Goal: Information Seeking & Learning: Learn about a topic

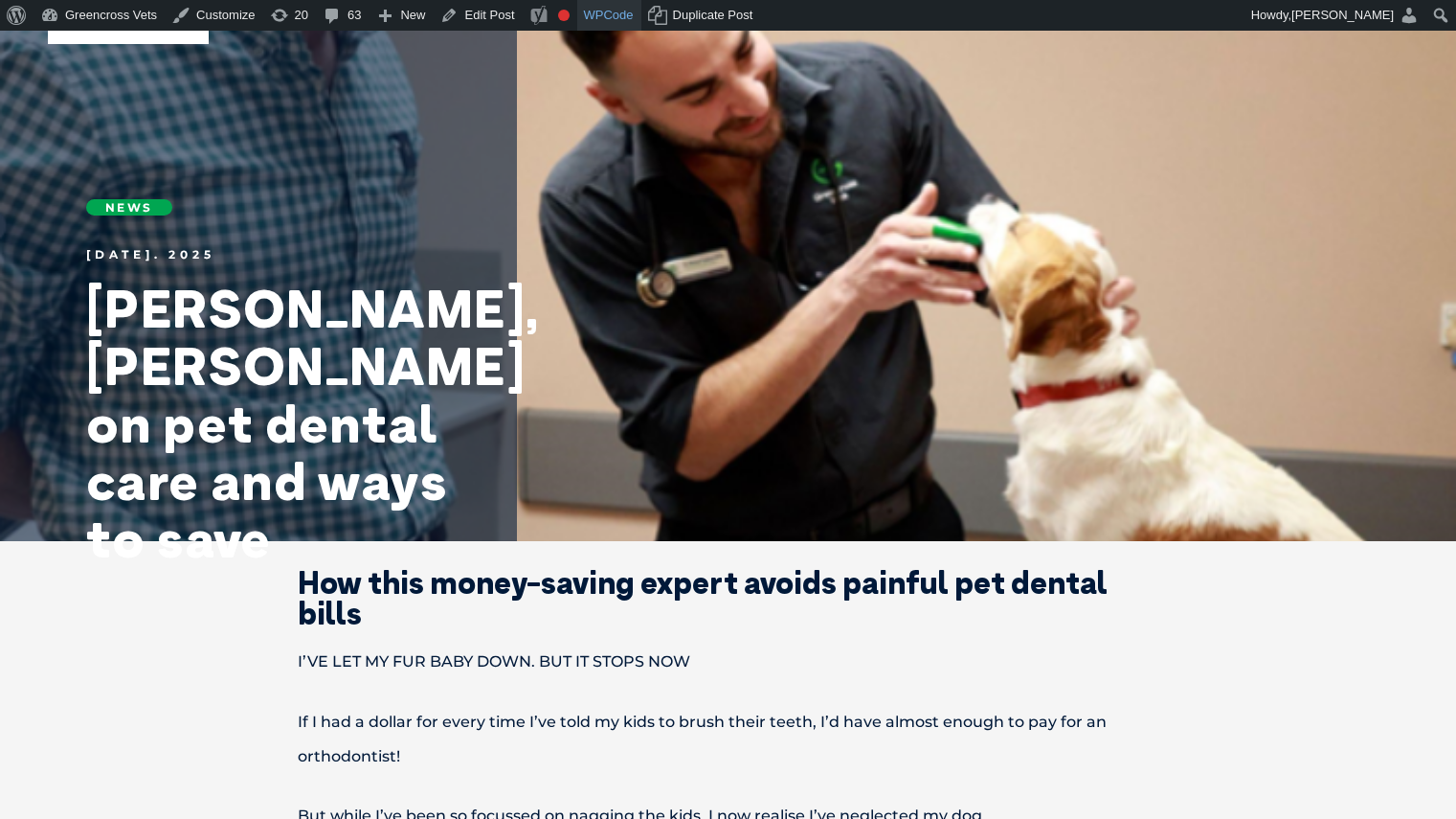
scroll to position [147, 0]
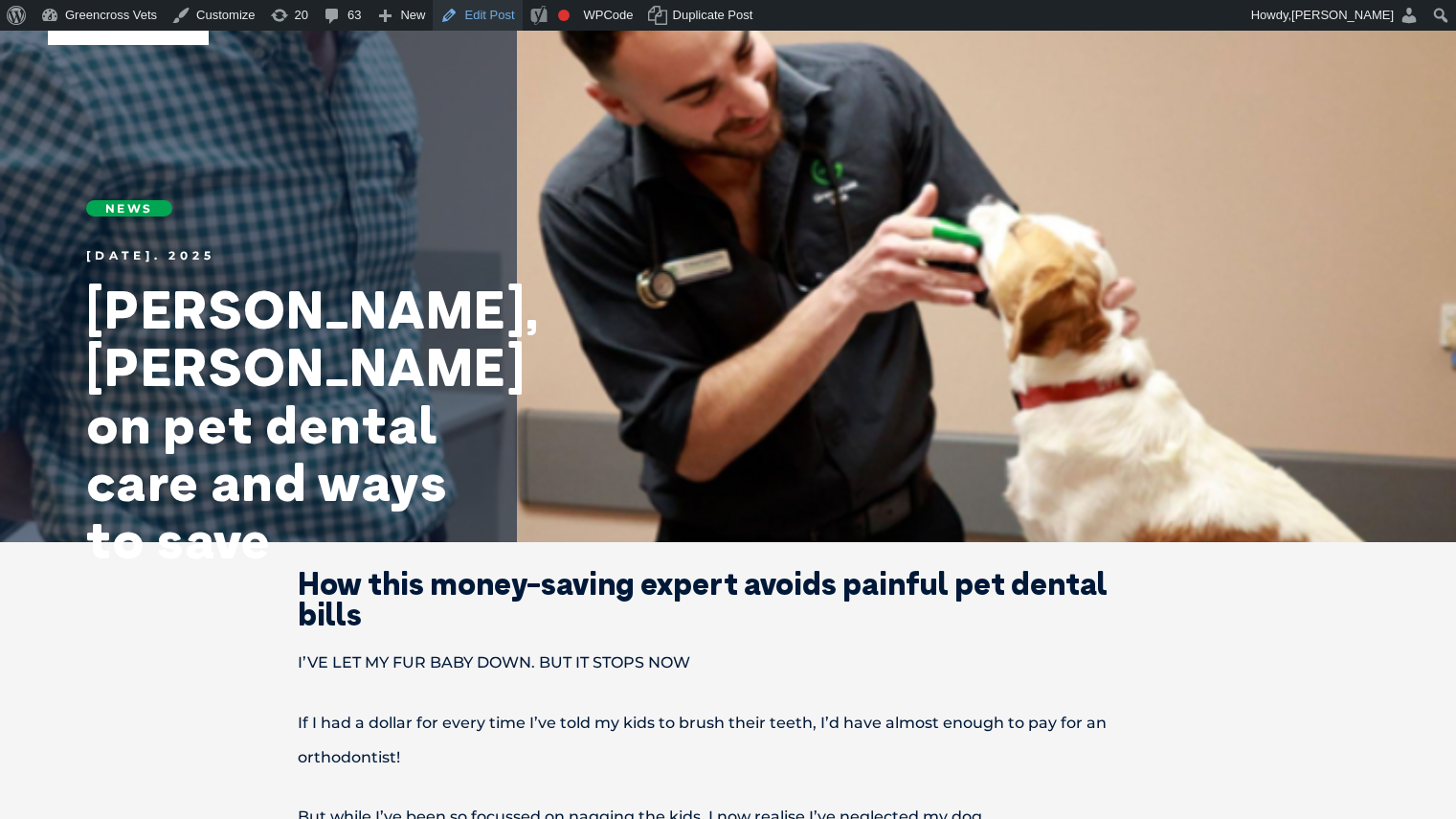
click at [483, 17] on link "Edit Post" at bounding box center [477, 15] width 89 height 31
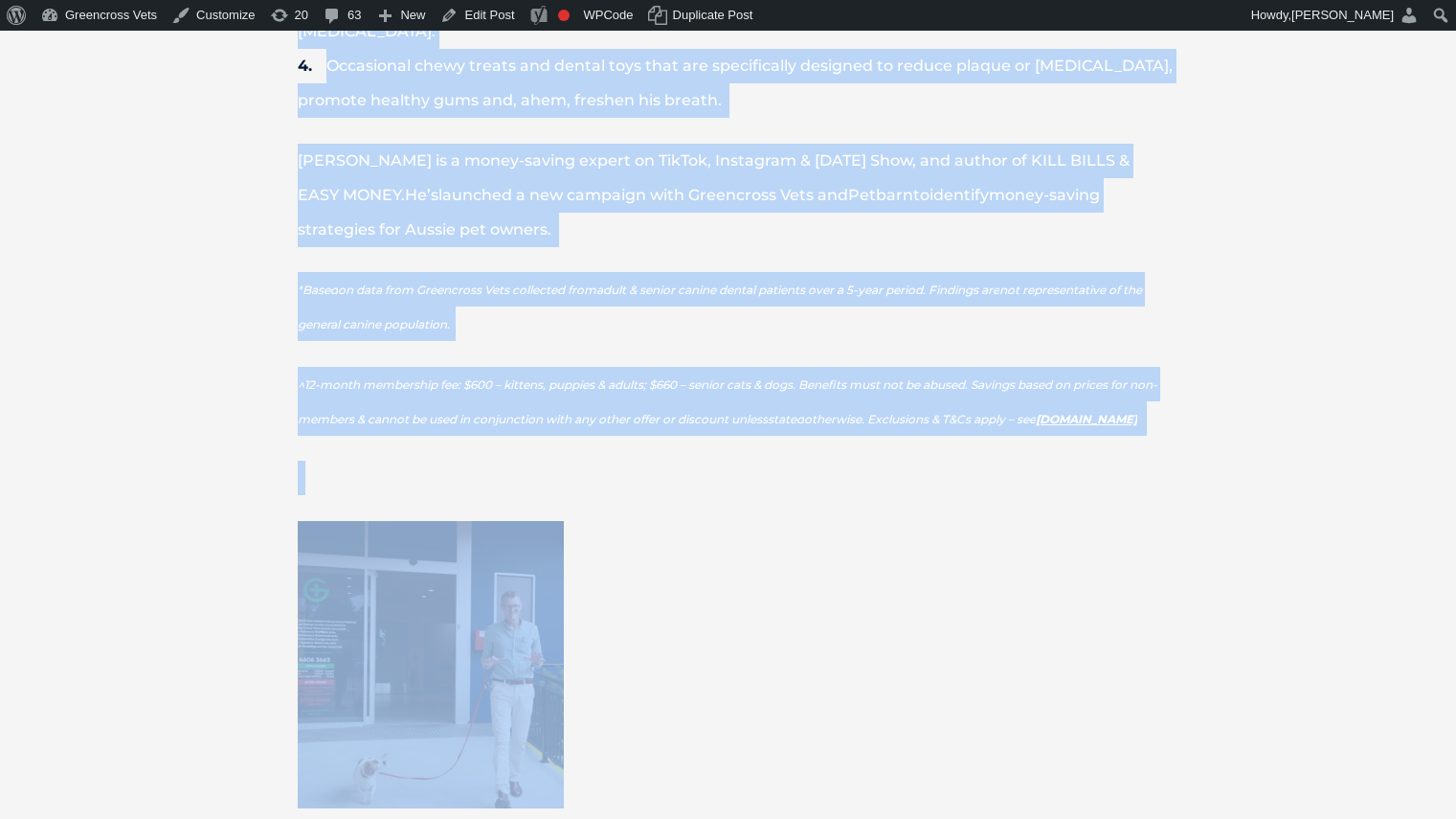
scroll to position [2021, 0]
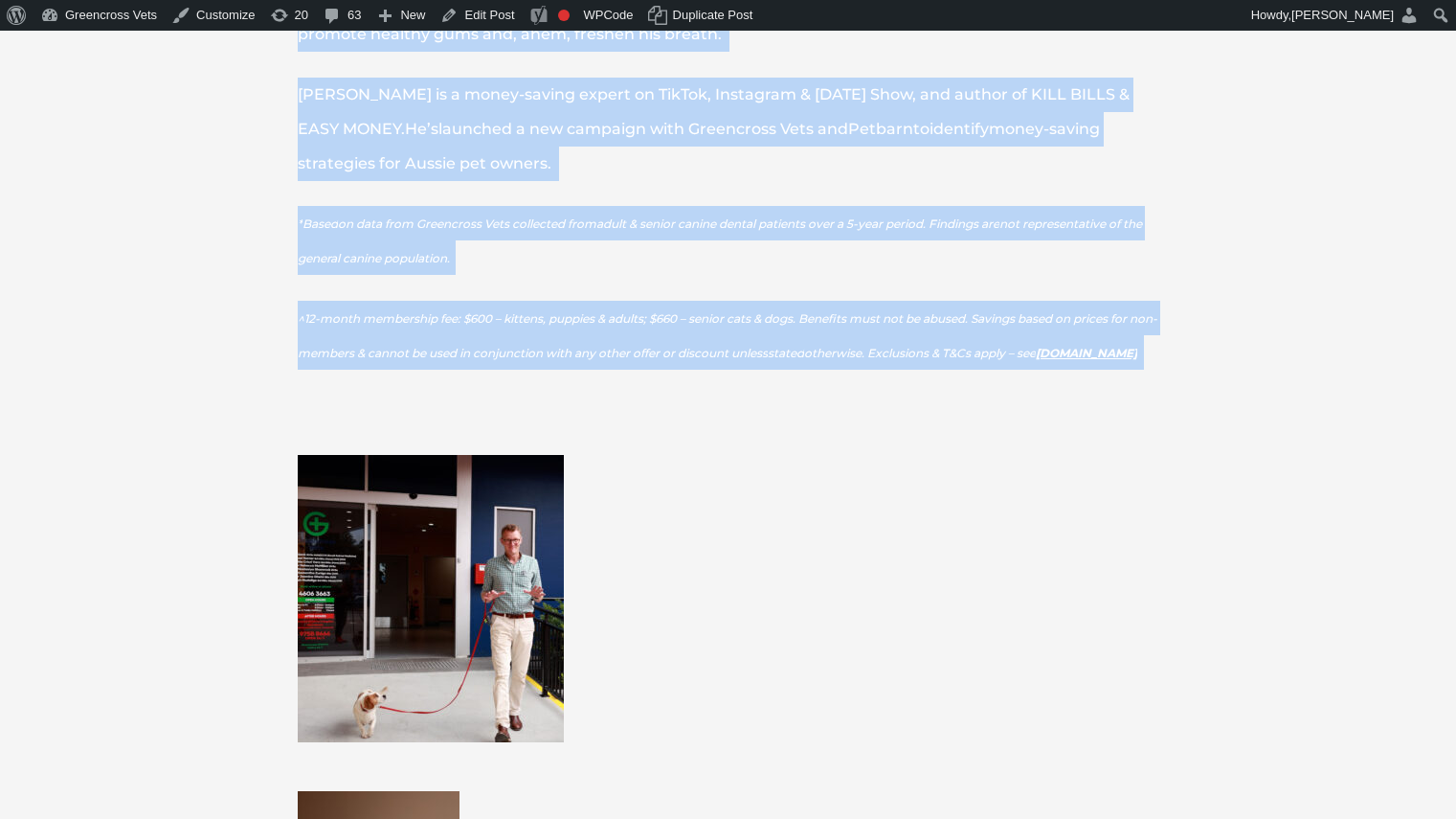
drag, startPoint x: 267, startPoint y: 133, endPoint x: 983, endPoint y: 344, distance: 746.4
click at [983, 344] on div "How this money-saving expert avoids painful pet dental bills I’VE LET MY FUR BA…" at bounding box center [728, 13] width 1034 height 2639
copy div "How this money-saving expert avoids painful pet dental bills I’VE LET MY FUR BA…"
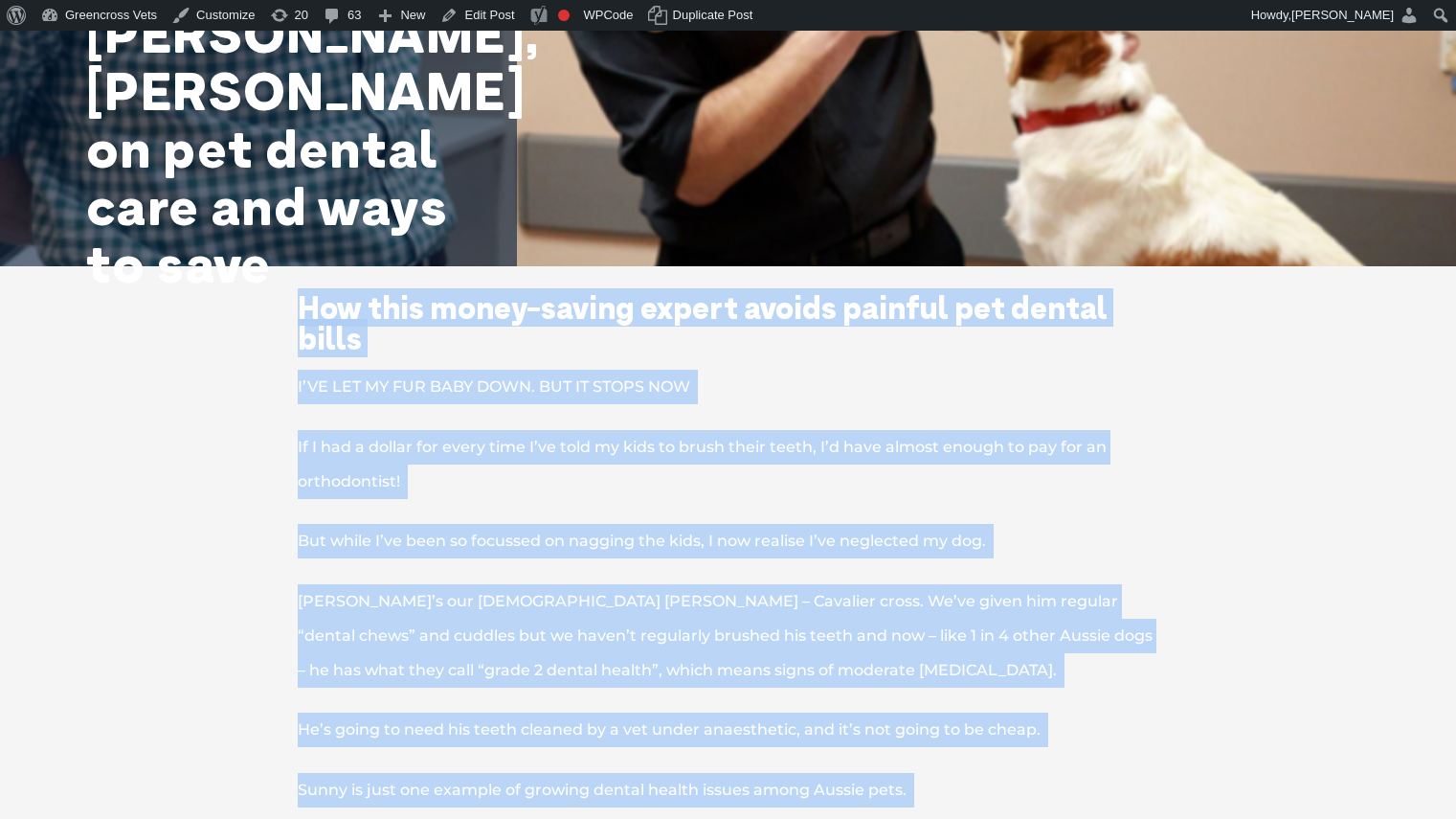
scroll to position [425, 0]
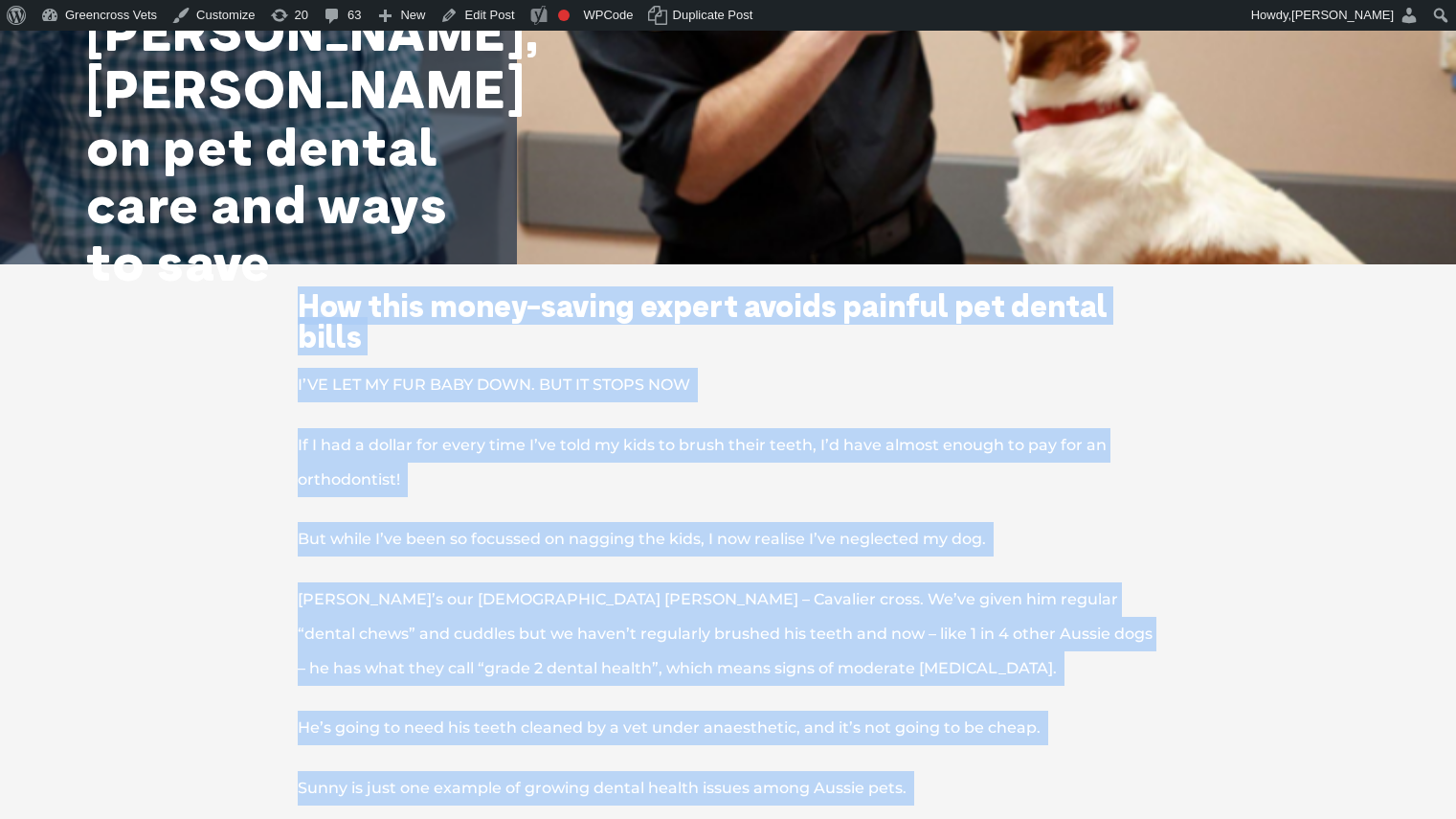
drag, startPoint x: 658, startPoint y: 362, endPoint x: 479, endPoint y: 466, distance: 207.0
click at [479, 466] on p "If I had a dollar for every time I’ve told my kids to brush their teeth, I’d ha…" at bounding box center [728, 463] width 996 height 69
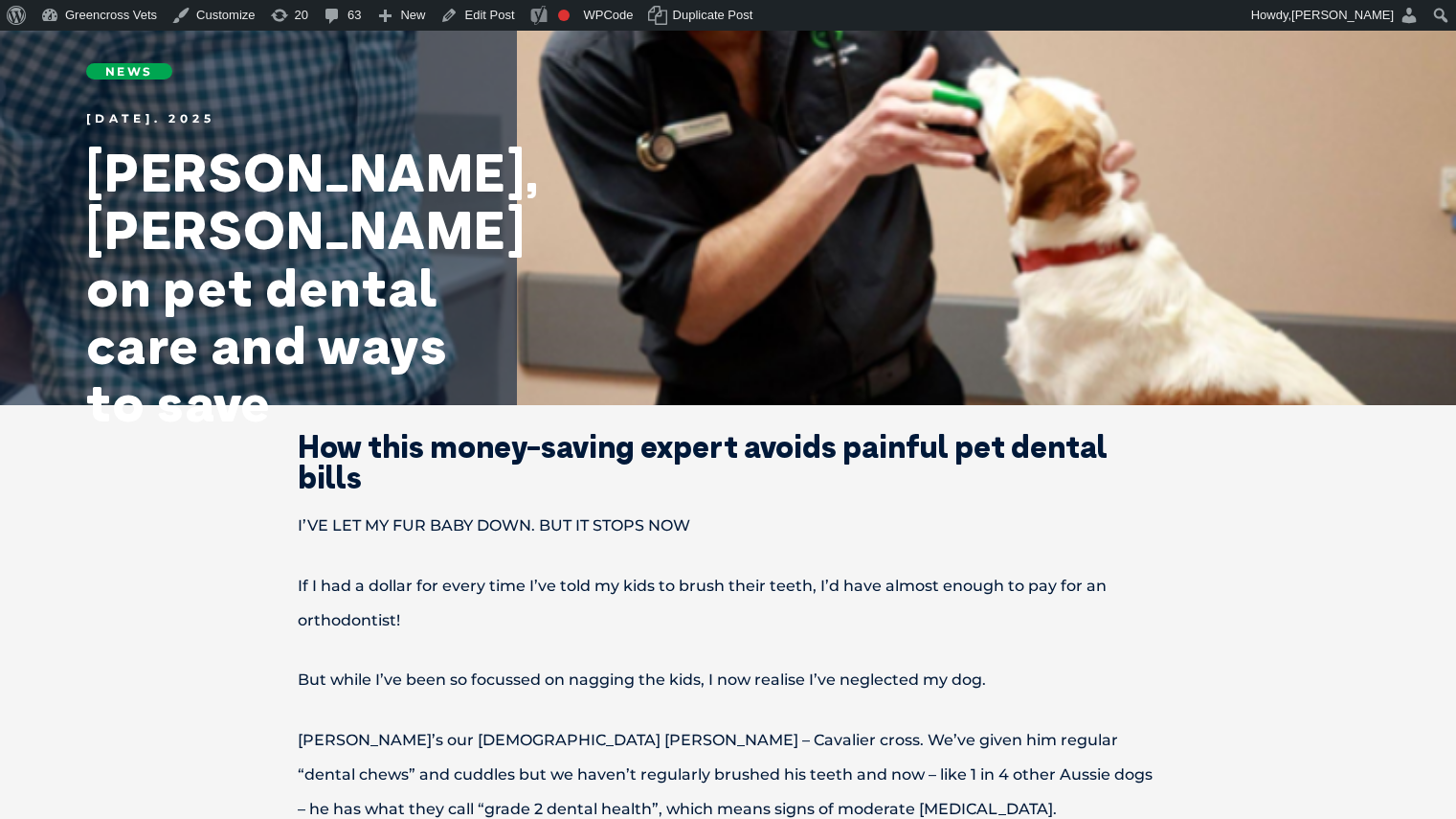
scroll to position [0, 0]
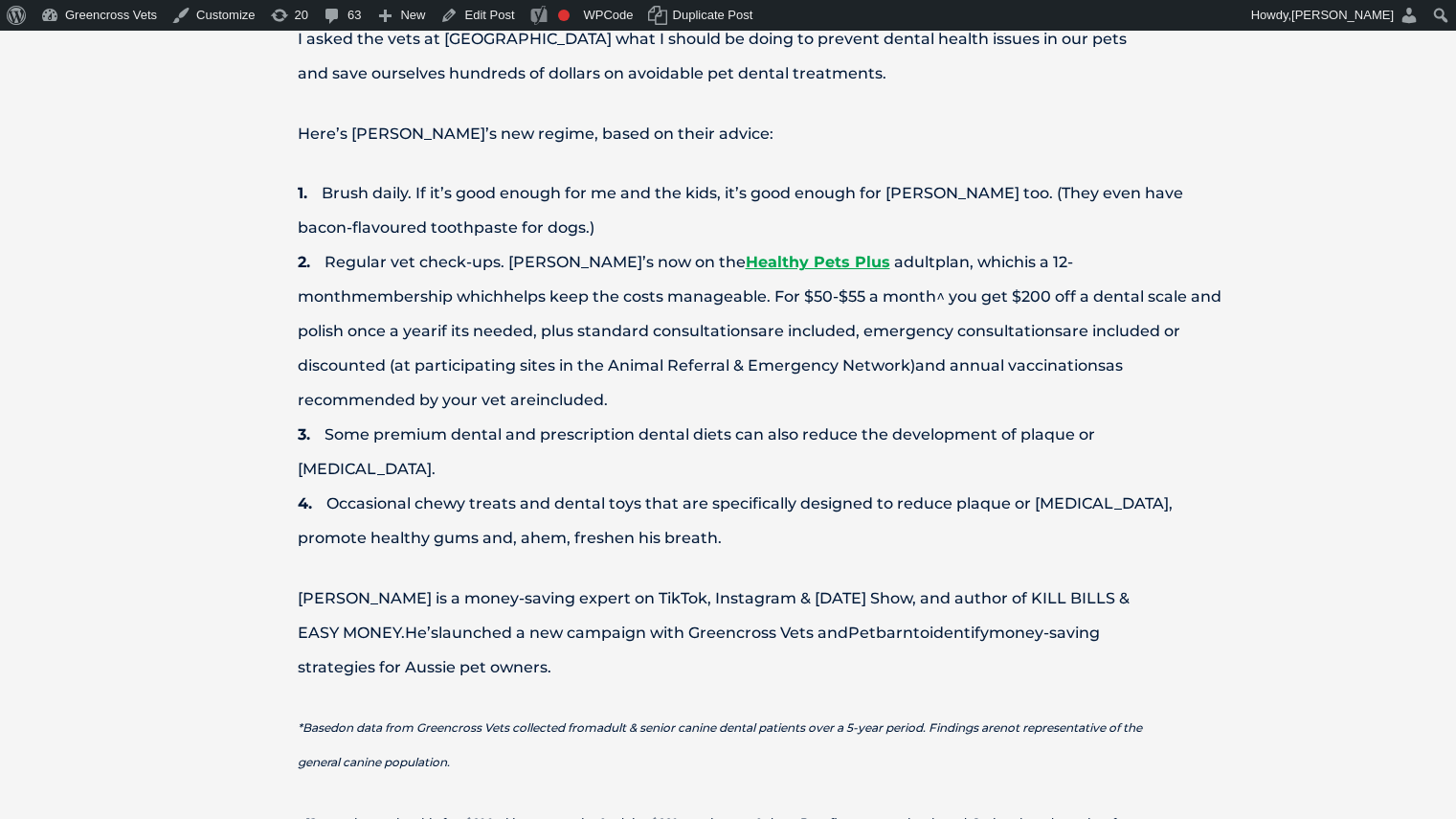
scroll to position [1519, 0]
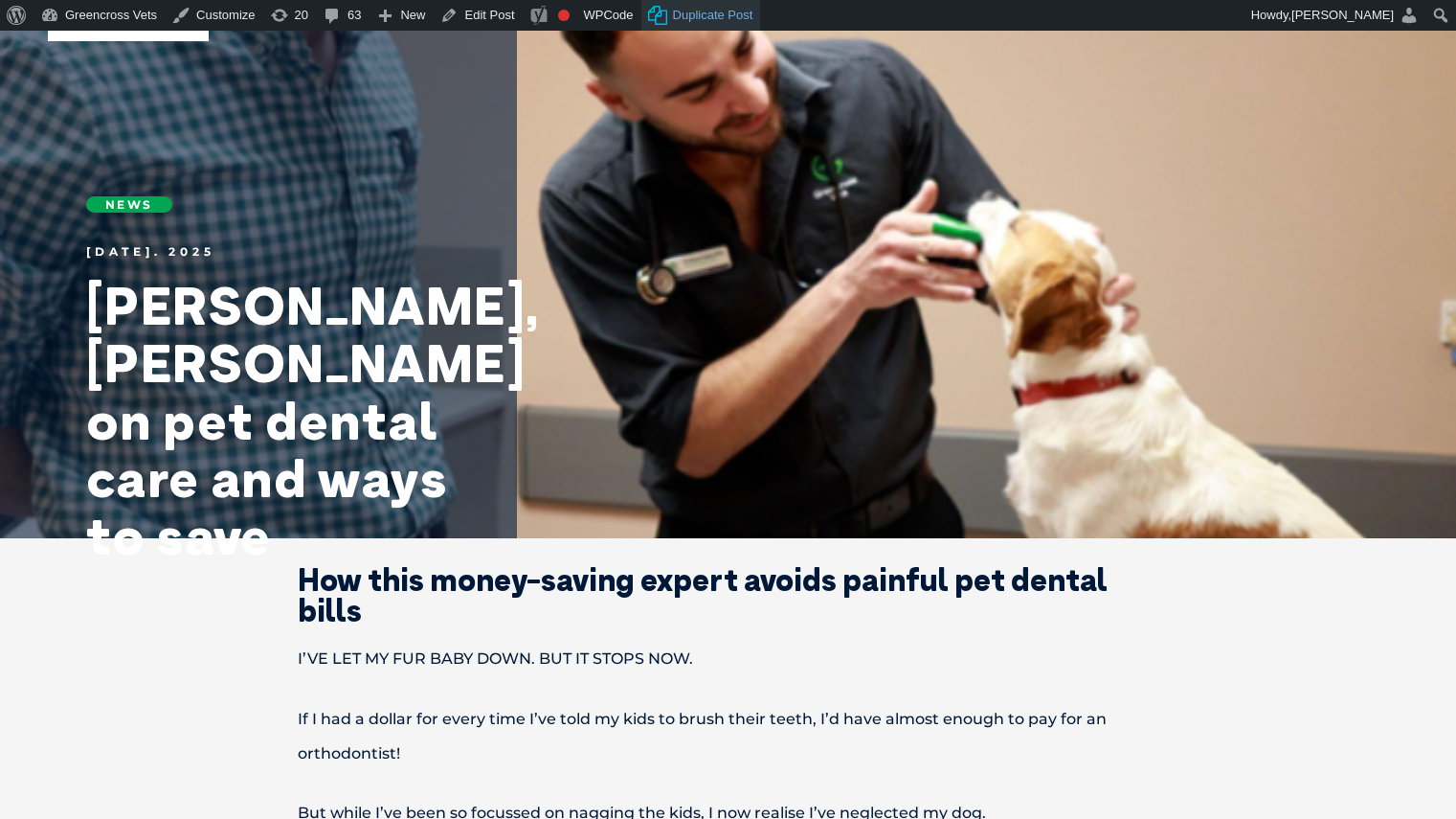
scroll to position [149, 0]
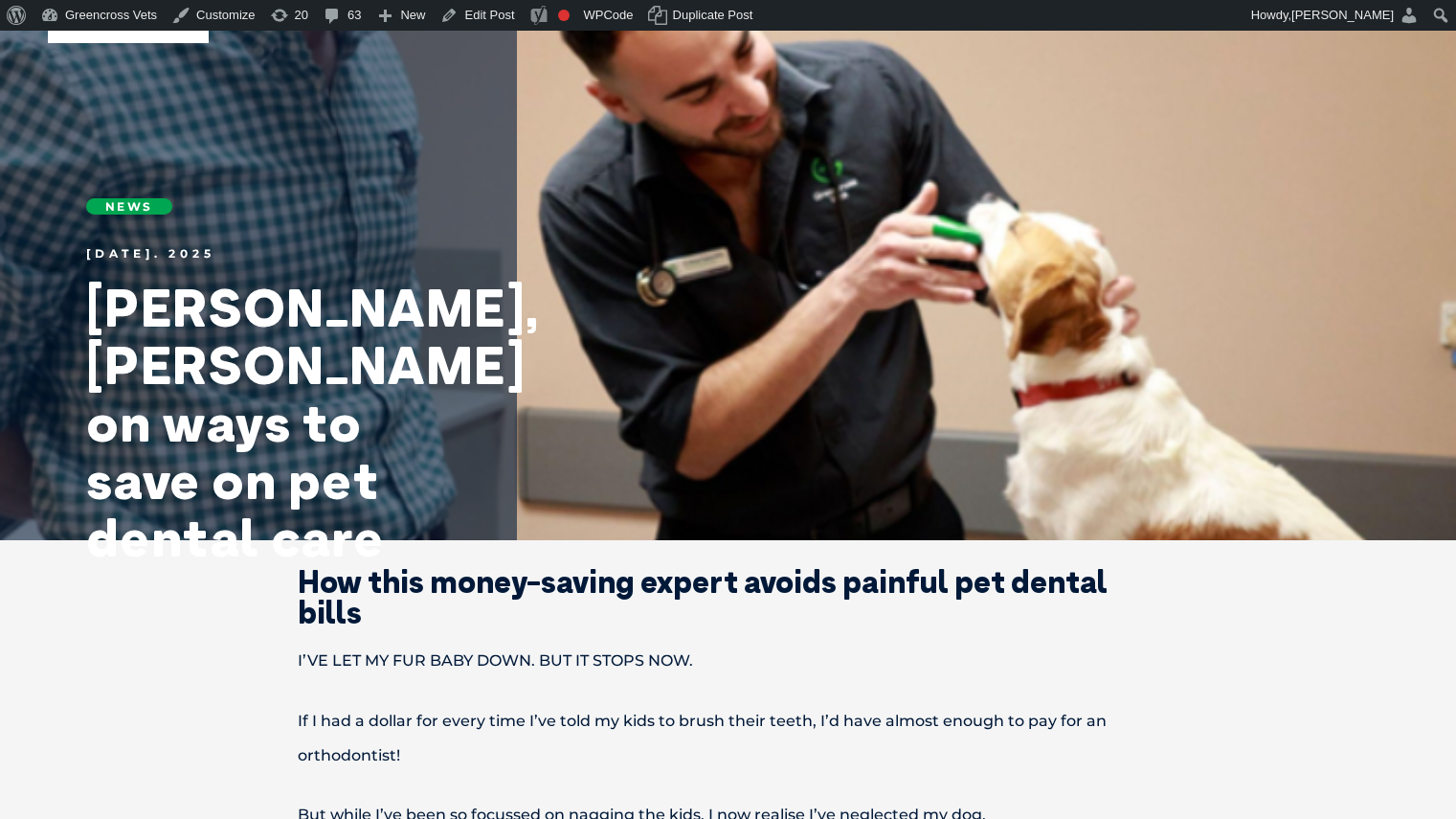
click at [1051, 808] on p "But while I’ve been so focussed on nagging the kids, I now realise I’ve neglect…" at bounding box center [728, 815] width 996 height 35
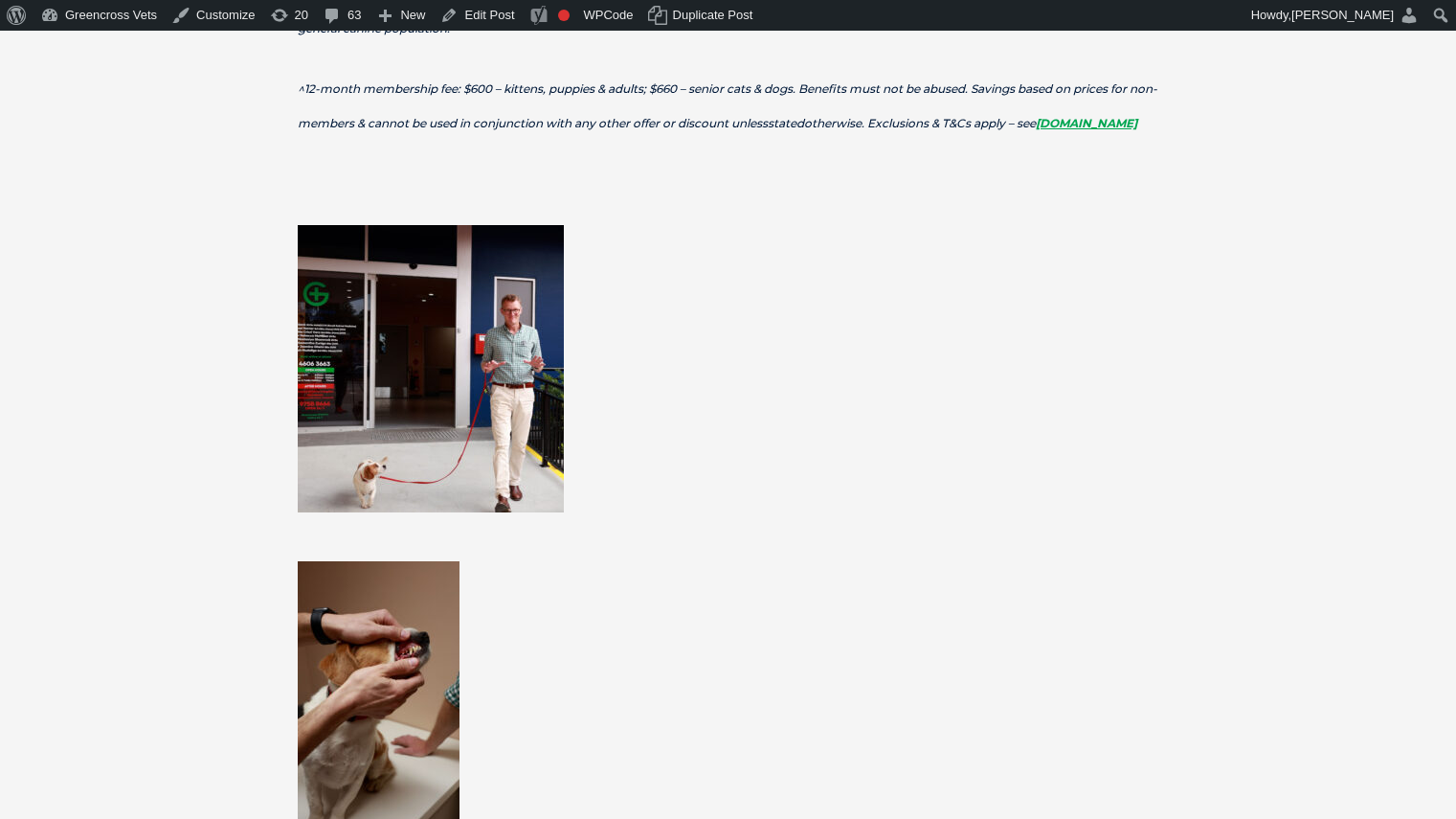
scroll to position [2369, 0]
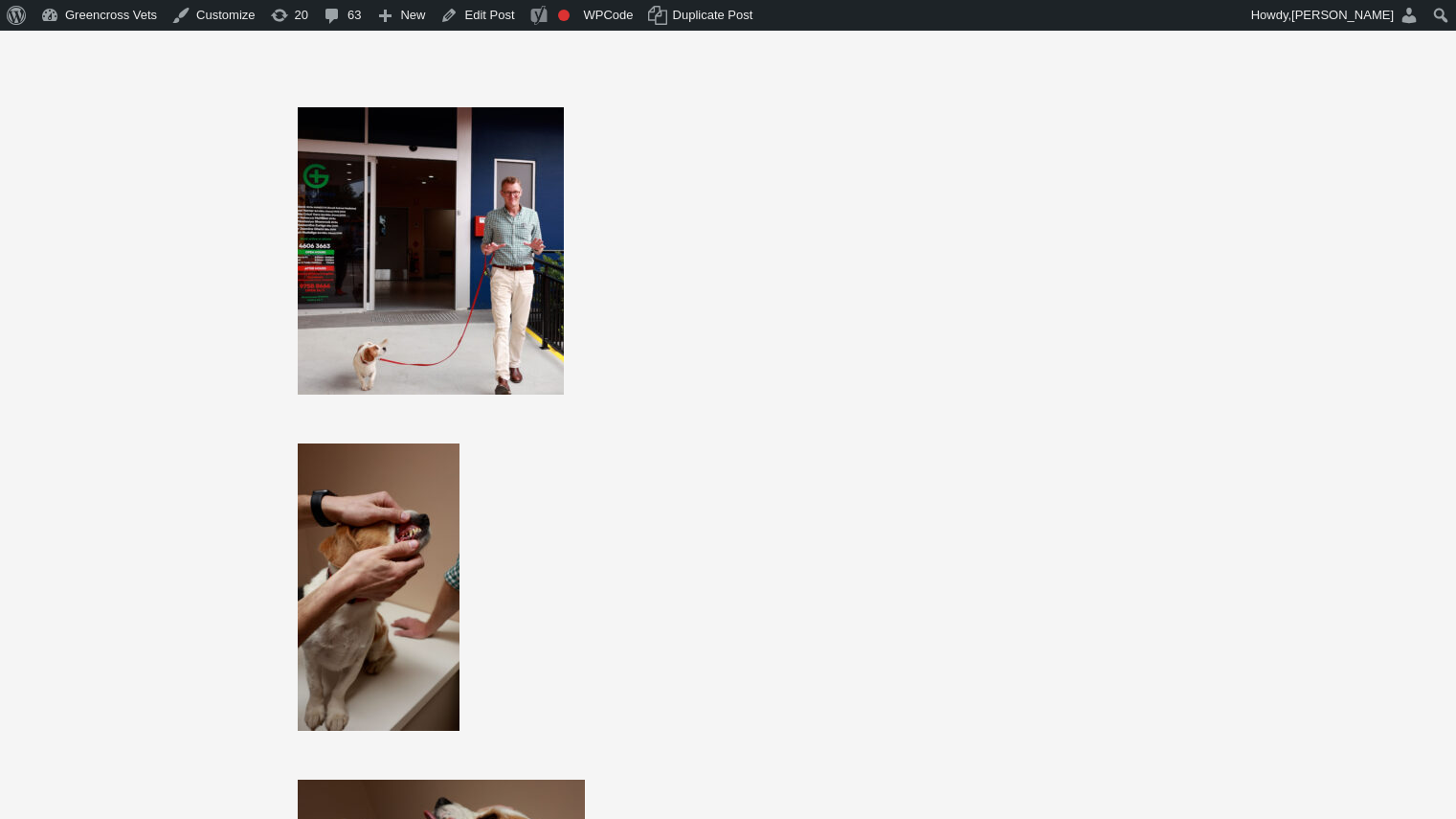
click at [506, 229] on img at bounding box center [431, 251] width 266 height 288
click at [426, 542] on img at bounding box center [379, 588] width 162 height 288
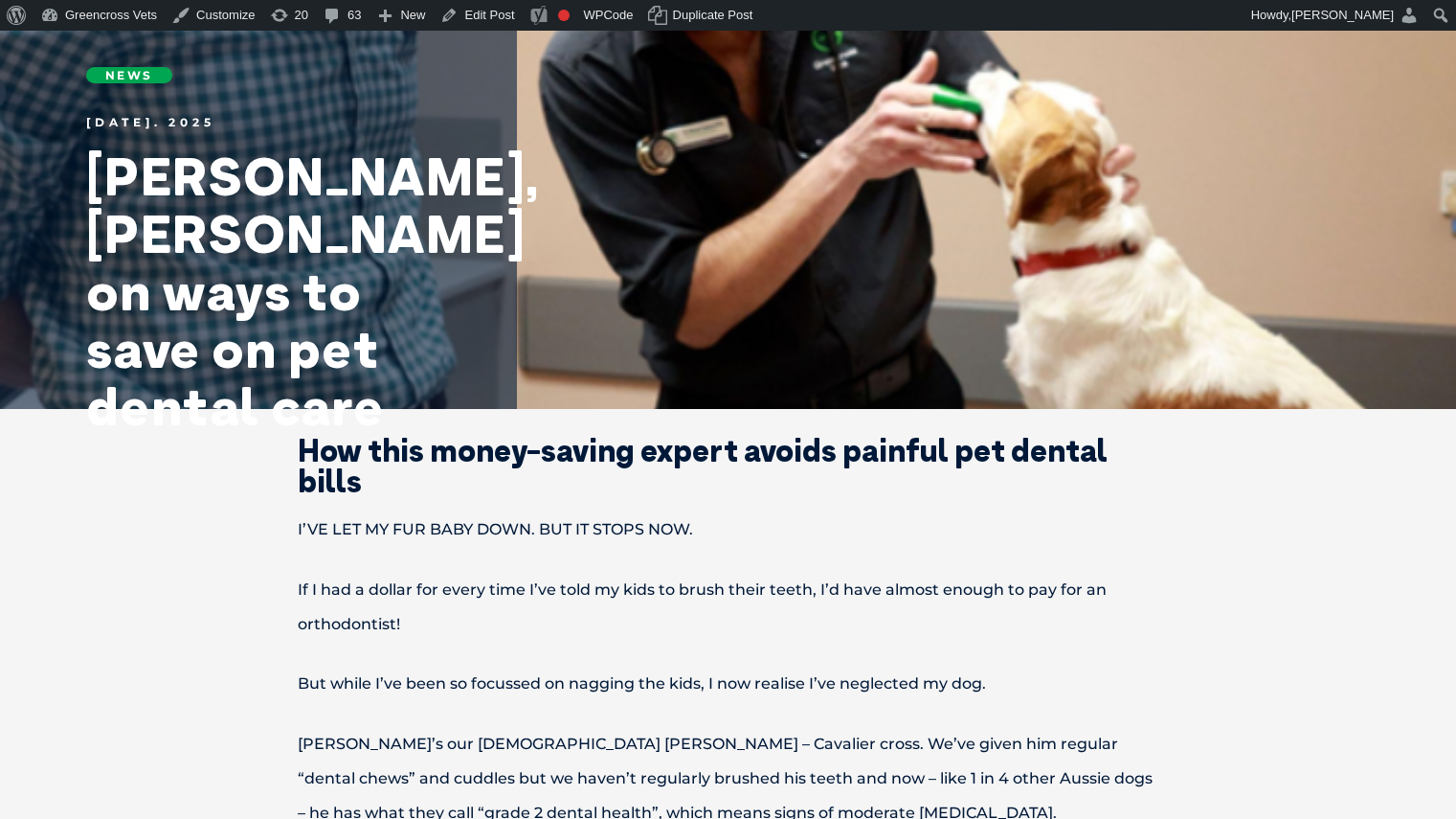
scroll to position [279, 0]
